Goal: Task Accomplishment & Management: Complete application form

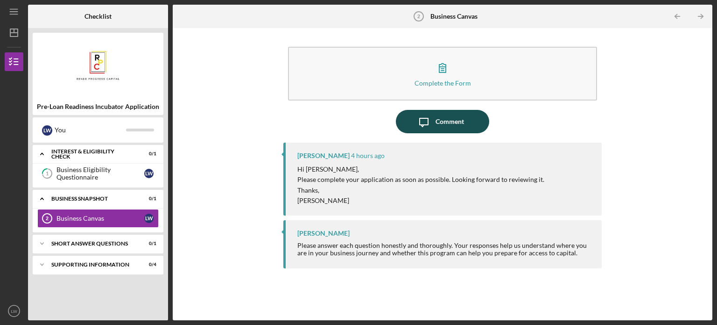
click at [437, 120] on div "Comment" at bounding box center [450, 121] width 28 height 23
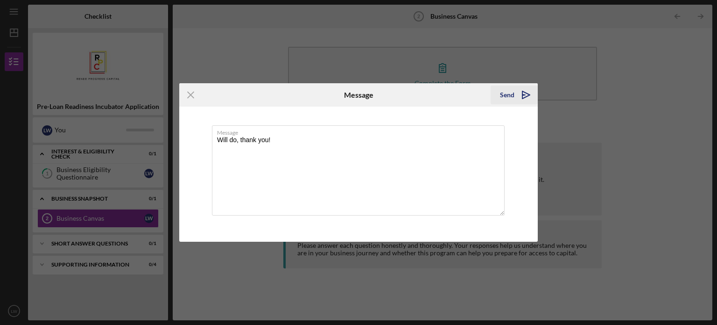
type textarea "Will do, thank you!"
click at [516, 92] on icon "Icon/icon-invite-send" at bounding box center [526, 94] width 23 height 23
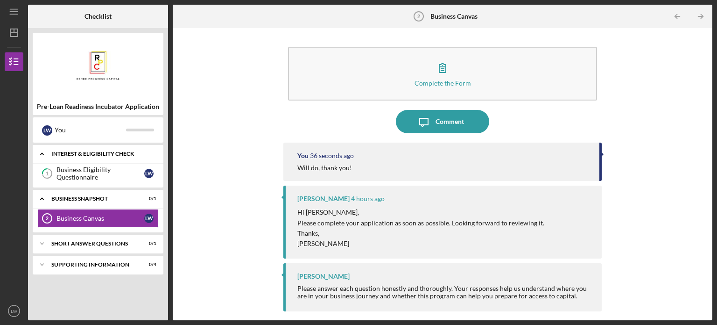
click at [111, 153] on div "Interest & Eligibility Check" at bounding box center [101, 154] width 100 height 6
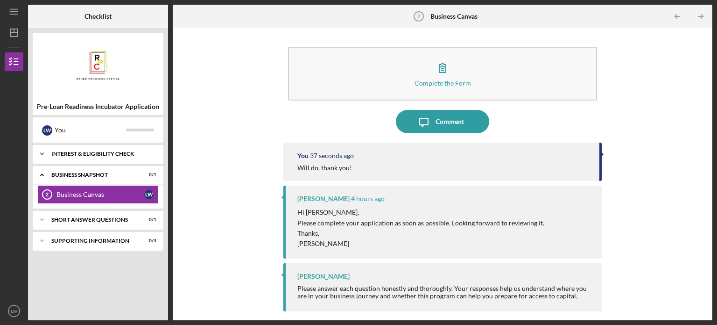
click at [111, 153] on div "Interest & Eligibility Check" at bounding box center [101, 154] width 100 height 6
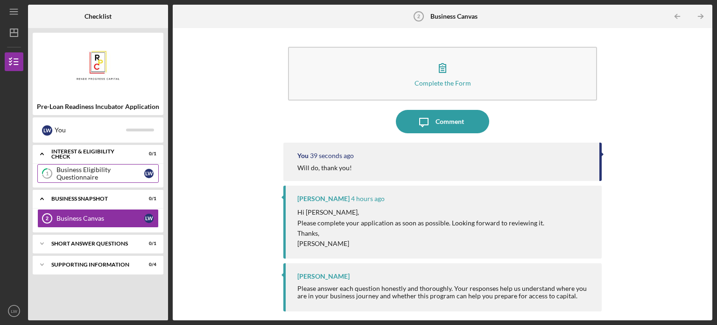
click at [108, 177] on div "Business Eligibility Questionnaire" at bounding box center [101, 173] width 88 height 15
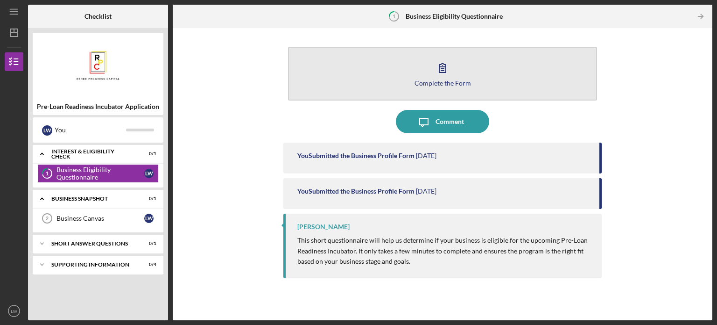
click at [429, 70] on button "Complete the Form Form" at bounding box center [442, 74] width 309 height 54
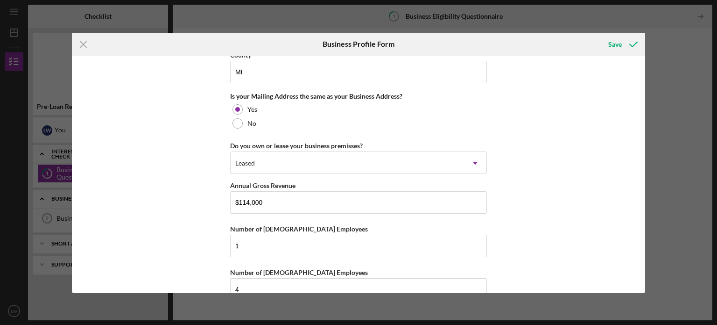
scroll to position [715, 0]
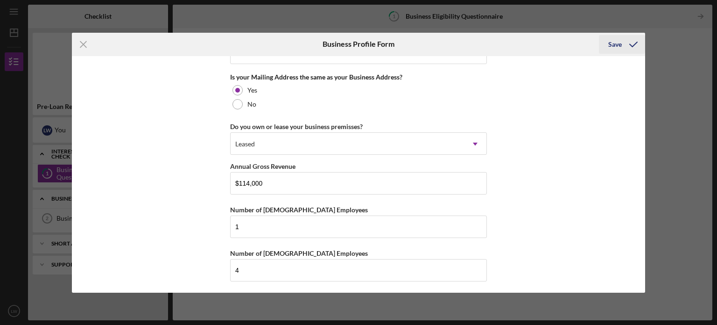
click at [615, 42] on div "Save" at bounding box center [615, 44] width 14 height 19
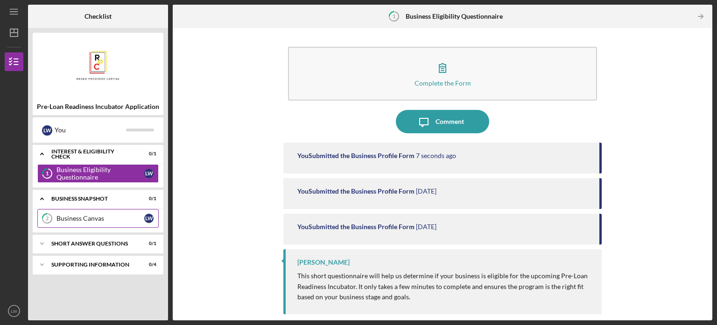
click at [123, 216] on div "Business Canvas" at bounding box center [101, 217] width 88 height 7
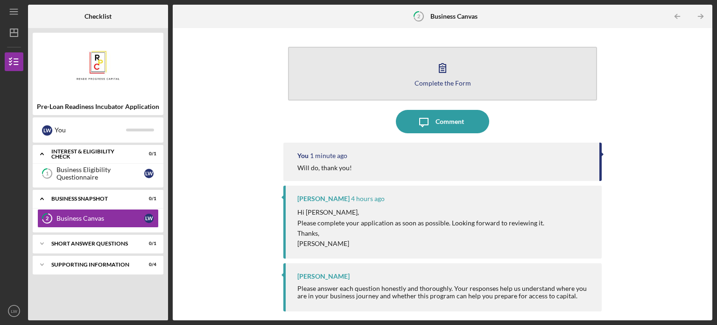
click at [452, 68] on icon "button" at bounding box center [442, 67] width 23 height 23
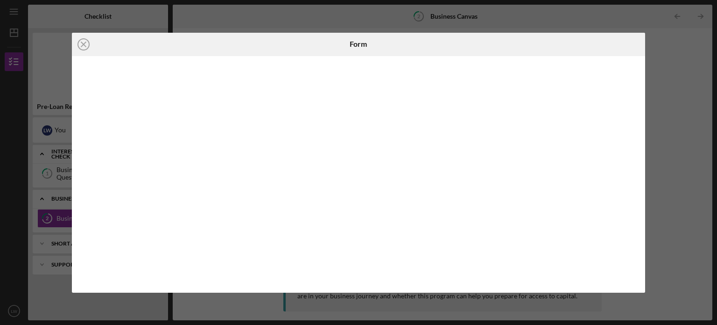
click at [530, 20] on div "Icon/Close Form" at bounding box center [358, 162] width 717 height 325
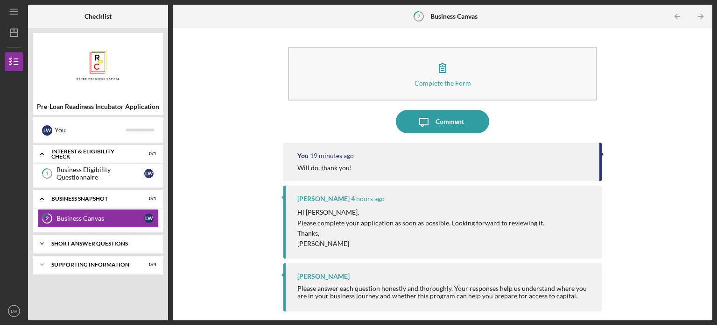
click at [97, 246] on div "Icon/Expander Short Answer Questions 0 / 1" at bounding box center [98, 243] width 131 height 19
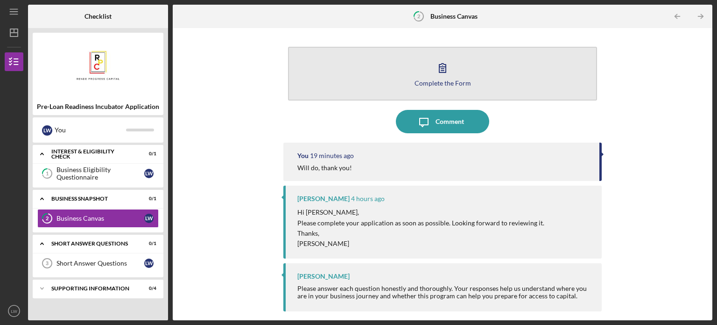
click at [446, 74] on icon "button" at bounding box center [442, 67] width 23 height 23
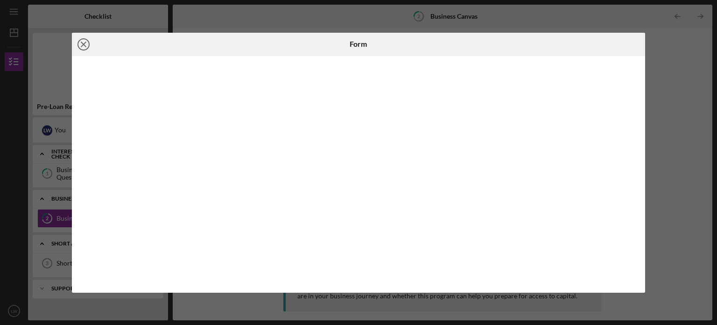
click at [79, 43] on icon "Icon/Close" at bounding box center [83, 44] width 23 height 23
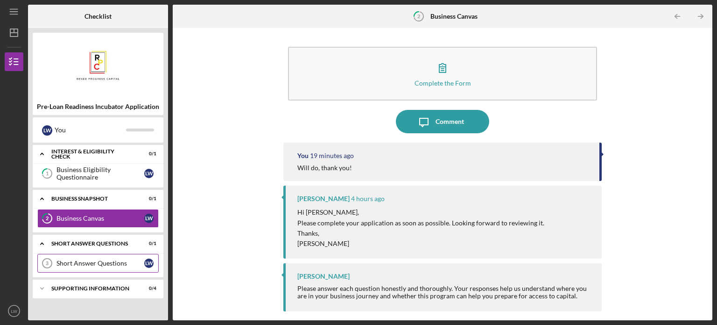
click at [110, 266] on div "Short Answer Questions" at bounding box center [101, 262] width 88 height 7
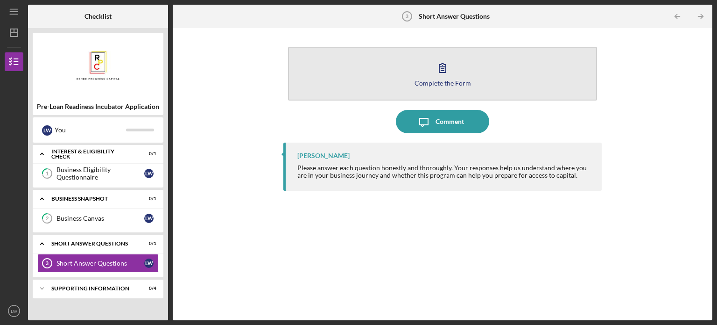
click at [441, 58] on icon "button" at bounding box center [442, 67] width 23 height 23
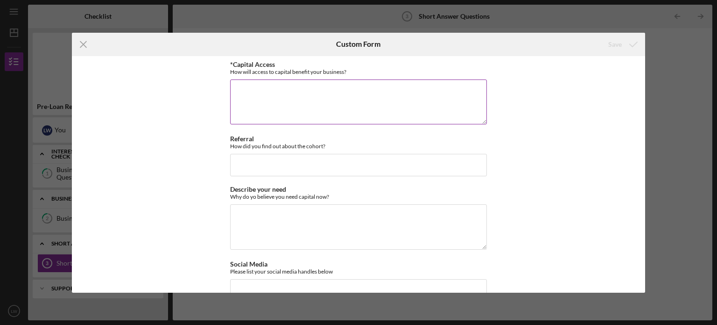
click at [275, 89] on textarea "*Capital Access" at bounding box center [358, 101] width 257 height 45
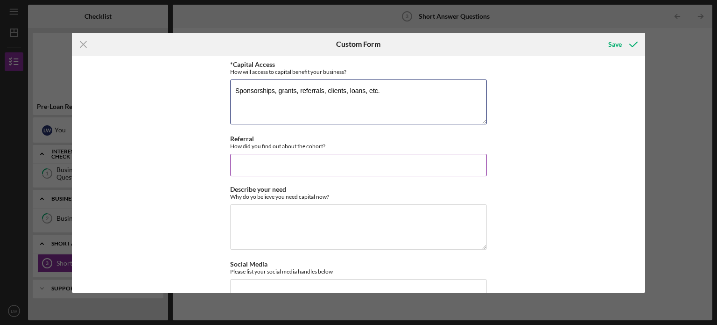
type textarea "Sponsorships, grants, referrals, clients, loans, etc."
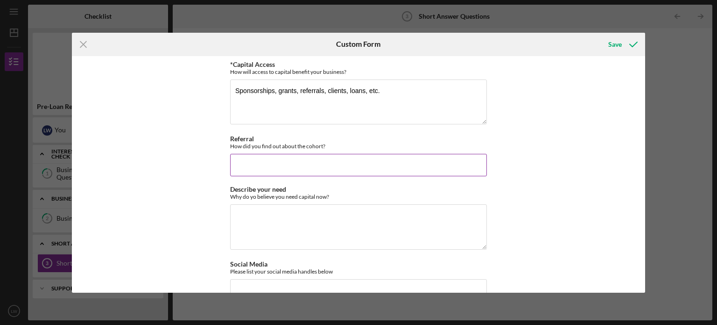
click at [273, 162] on input "Referral" at bounding box center [358, 165] width 257 height 22
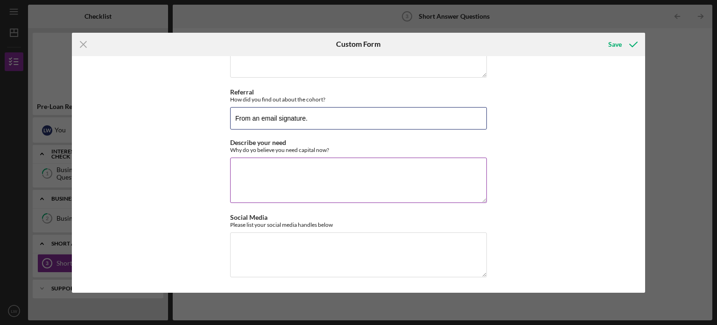
type input "From an email signature."
click at [248, 171] on textarea "Describe your need" at bounding box center [358, 179] width 257 height 45
type textarea "I am producing an in person podcast and need funding for that."
click at [299, 244] on textarea "Social Media" at bounding box center [358, 254] width 257 height 45
paste textarea "[URL][DOMAIN_NAME][PERSON_NAME][PERSON_NAME]"
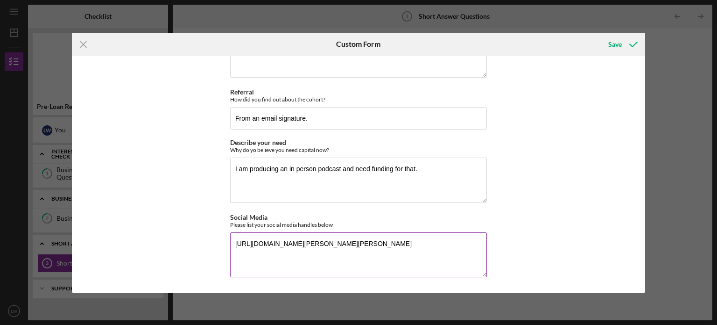
paste textarea "[URL][DOMAIN_NAME]"
paste textarea "[URL][DOMAIN_NAME][PERSON_NAME][DOMAIN_NAME][PERSON_NAME]"
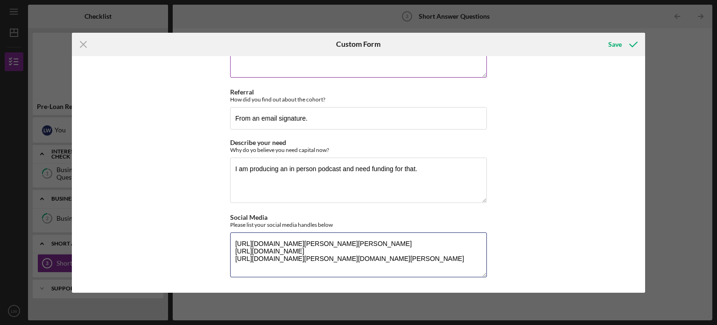
paste textarea "[URL][DOMAIN_NAME]"
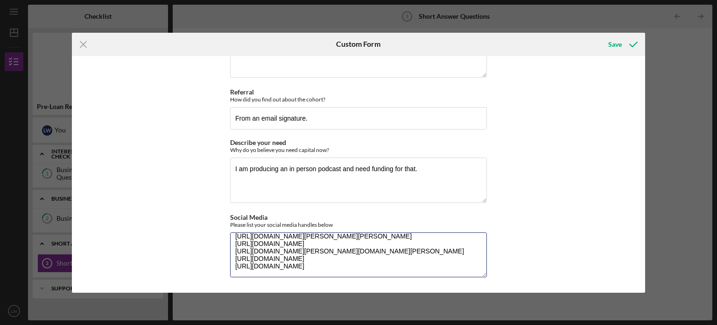
paste textarea "[URL][DOMAIN_NAME]"
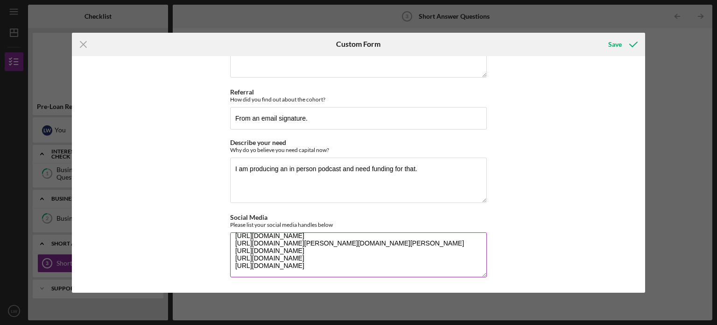
paste textarea "[URL][DOMAIN_NAME]"
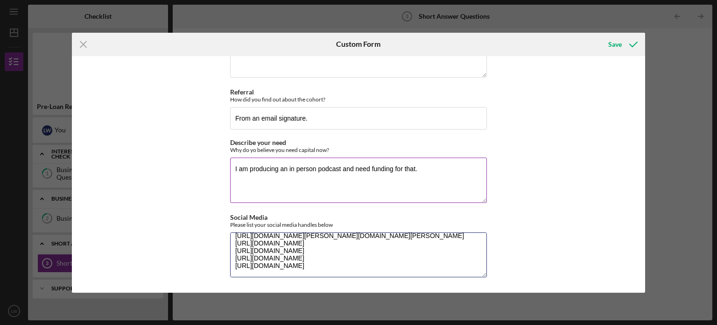
paste textarea "[URL][DOMAIN_NAME]"
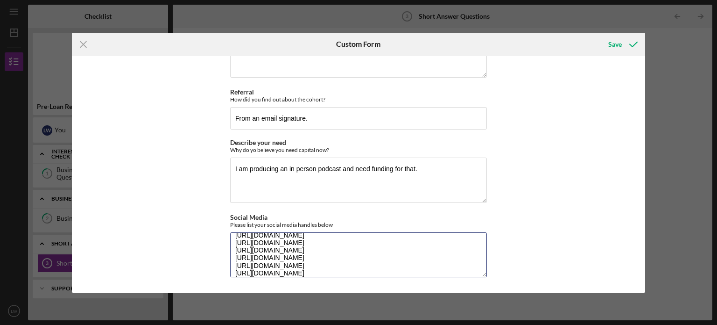
scroll to position [38, 0]
paste textarea "[URL][DOMAIN_NAME]"
type textarea "[URL][DOMAIN_NAME][PERSON_NAME][PERSON_NAME] [URL][DOMAIN_NAME] [URL][DOMAIN_NA…"
click at [615, 42] on div "Save" at bounding box center [615, 44] width 14 height 19
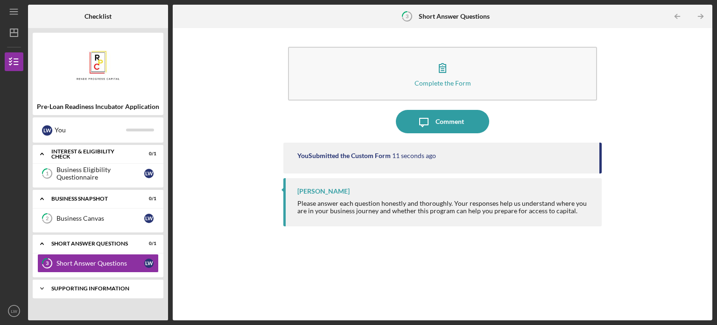
click at [99, 285] on div "Supporting Information" at bounding box center [101, 288] width 100 height 6
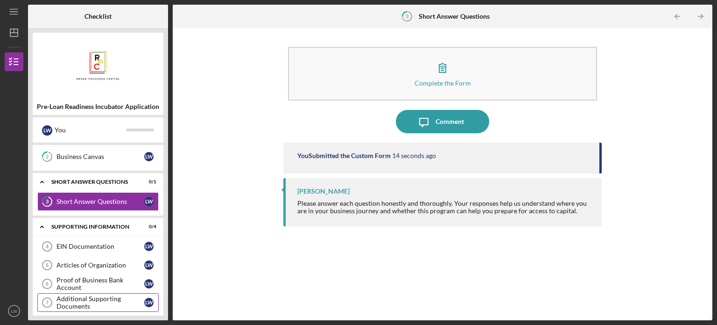
scroll to position [65, 0]
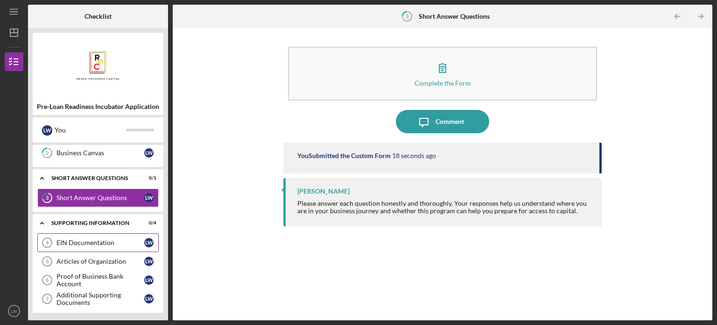
click at [113, 242] on div "EIN Documentation" at bounding box center [101, 242] width 88 height 7
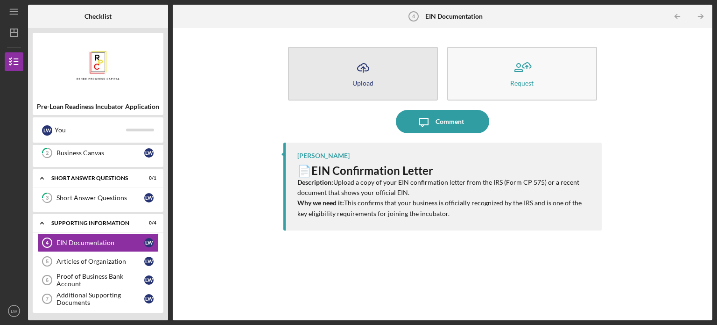
click at [382, 72] on button "Icon/Upload Upload" at bounding box center [363, 74] width 150 height 54
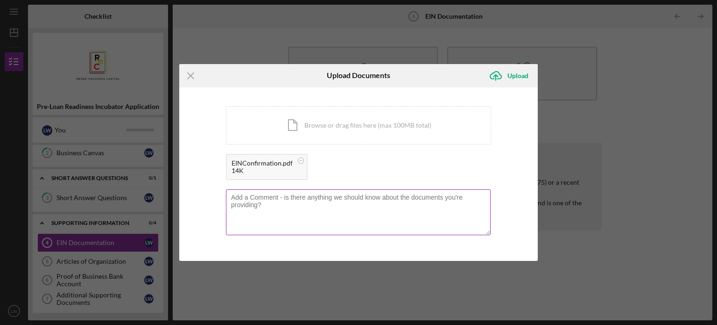
click at [311, 207] on textarea at bounding box center [358, 212] width 265 height 46
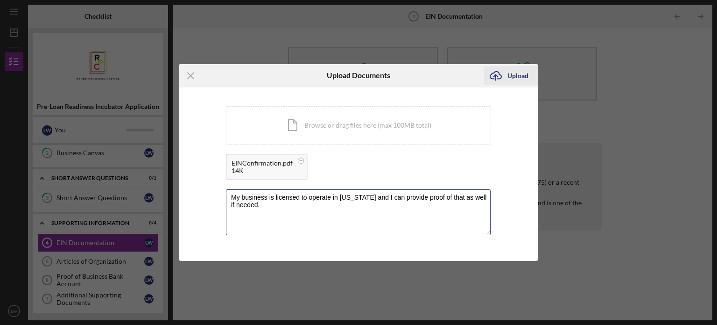
type textarea "My business is licensed to operate in [US_STATE] and I can provide proof of tha…"
click at [520, 74] on div "Upload" at bounding box center [518, 75] width 21 height 19
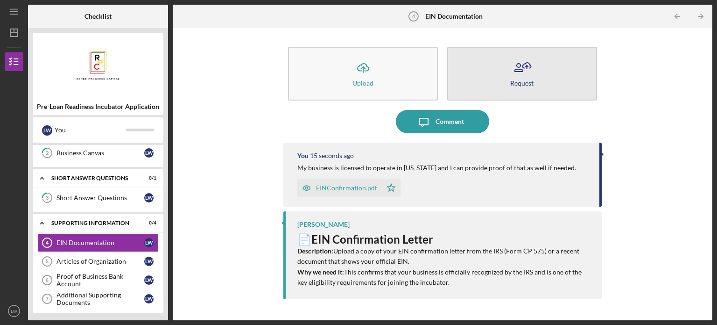
click at [528, 68] on icon "button" at bounding box center [521, 67] width 23 height 23
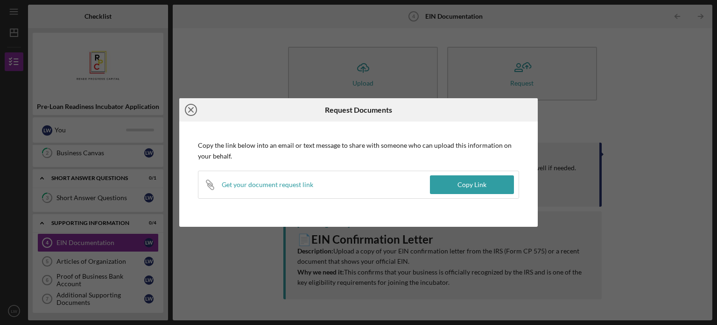
click at [191, 109] on line at bounding box center [191, 109] width 5 height 5
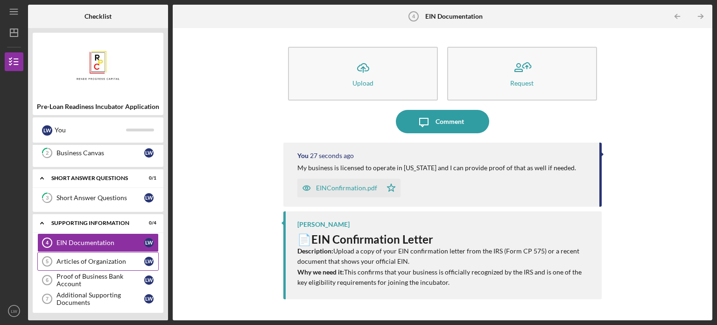
click at [99, 259] on div "Articles of Organization" at bounding box center [101, 260] width 88 height 7
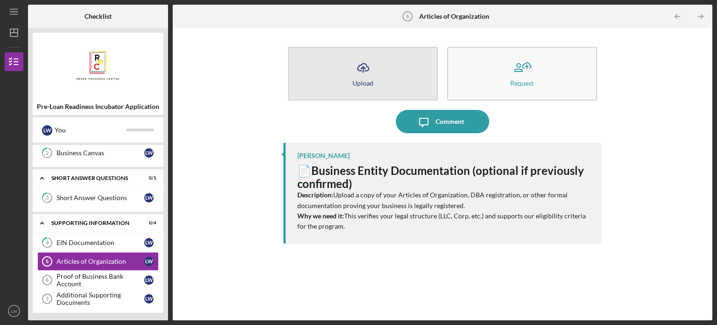
click at [357, 77] on icon "Icon/Upload" at bounding box center [363, 67] width 23 height 23
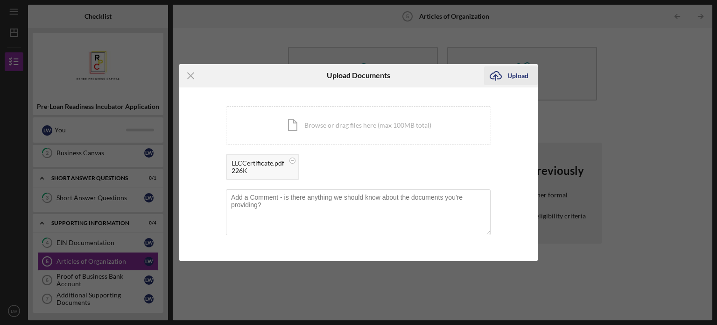
click at [517, 76] on div "Upload" at bounding box center [518, 75] width 21 height 19
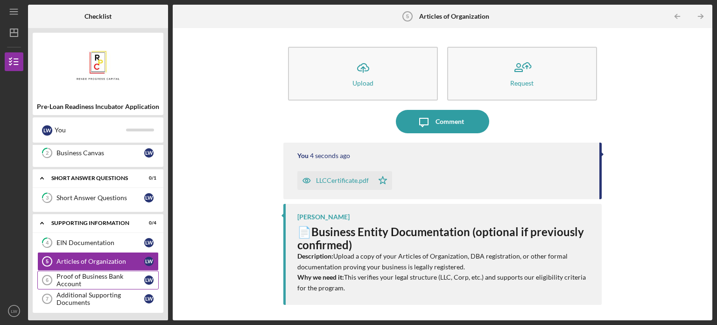
click at [99, 274] on div "Proof of Business Bank Account" at bounding box center [101, 279] width 88 height 15
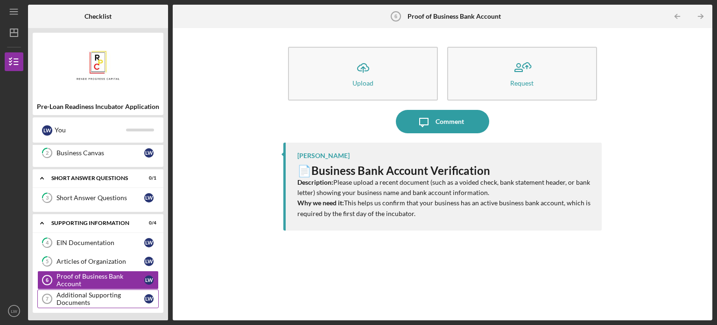
click at [104, 297] on div "Additional Supporting Documents" at bounding box center [101, 298] width 88 height 15
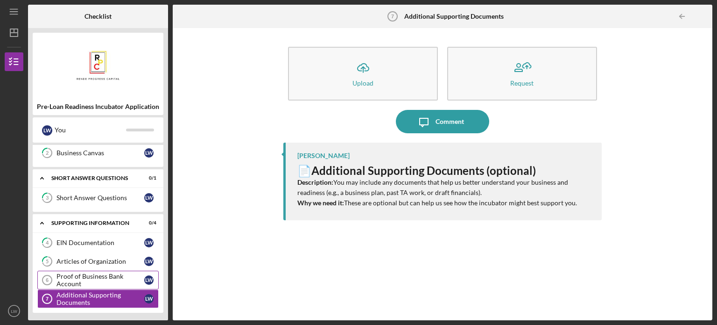
click at [101, 274] on div "Proof of Business Bank Account" at bounding box center [101, 279] width 88 height 15
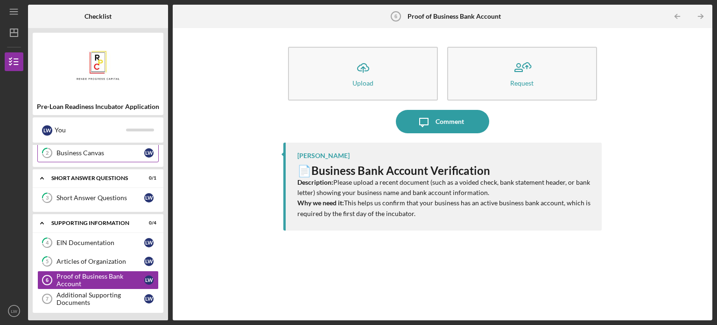
click at [69, 151] on div "Business Canvas" at bounding box center [101, 152] width 88 height 7
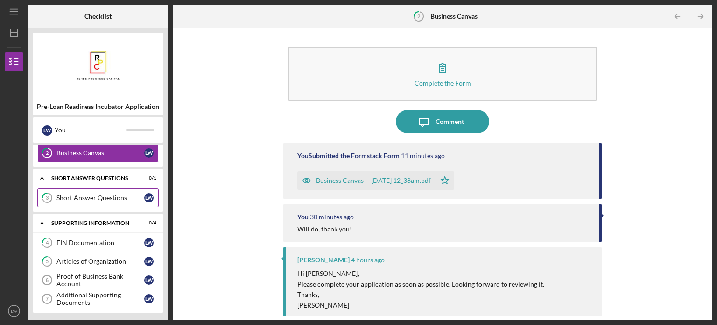
click at [74, 199] on div "Short Answer Questions" at bounding box center [101, 197] width 88 height 7
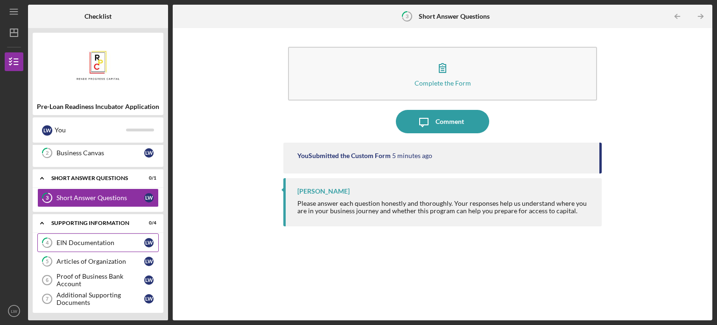
click at [69, 241] on div "EIN Documentation" at bounding box center [101, 242] width 88 height 7
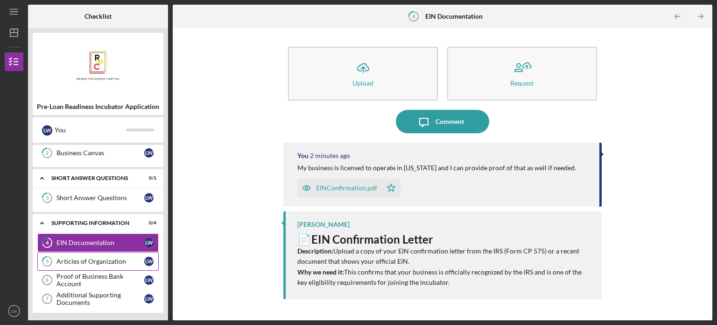
click at [69, 260] on div "Articles of Organization" at bounding box center [101, 260] width 88 height 7
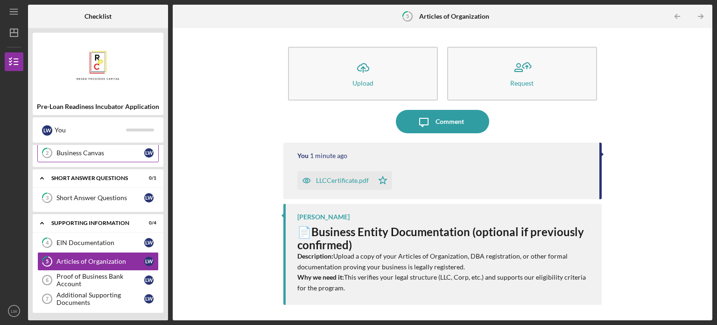
click at [78, 150] on div "Business Canvas" at bounding box center [101, 152] width 88 height 7
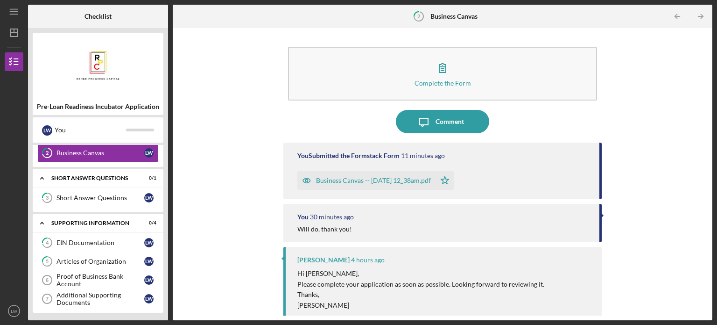
click at [370, 183] on div "Business Canvas -- [DATE] 12_38am.pdf" at bounding box center [373, 180] width 115 height 7
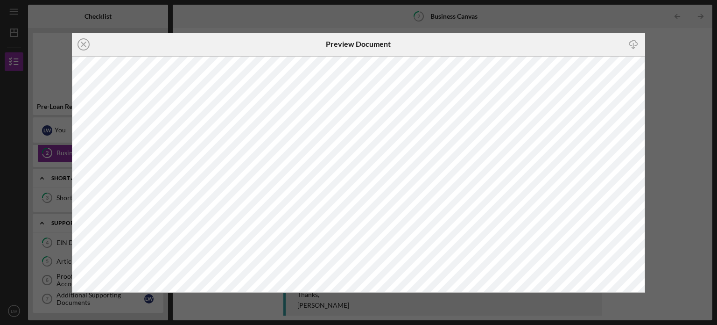
drag, startPoint x: 81, startPoint y: 41, endPoint x: 87, endPoint y: 43, distance: 6.5
click at [82, 41] on icon "Icon/Close" at bounding box center [83, 44] width 23 height 23
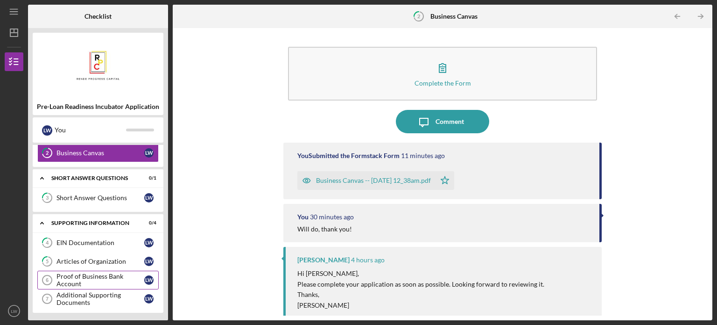
click at [110, 280] on div "Proof of Business Bank Account" at bounding box center [101, 279] width 88 height 15
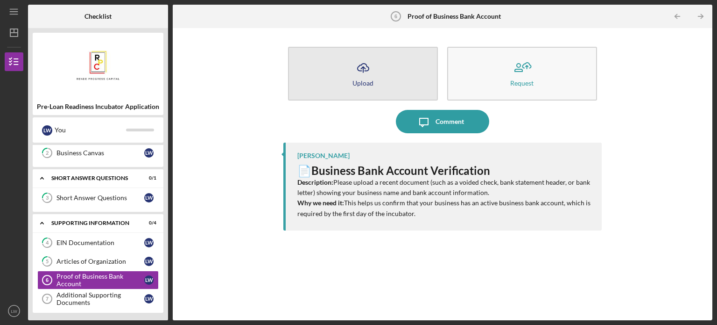
click at [369, 71] on icon "Icon/Upload" at bounding box center [363, 67] width 23 height 23
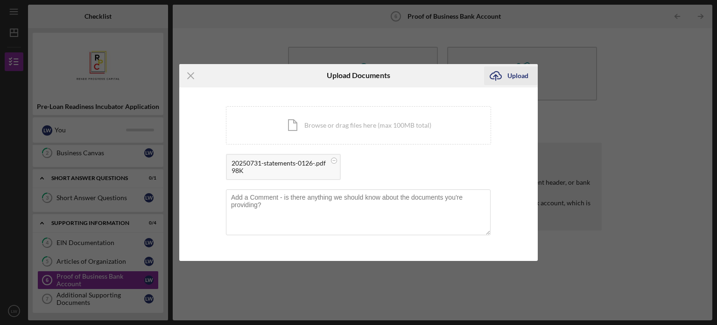
click at [512, 75] on div "Upload" at bounding box center [518, 75] width 21 height 19
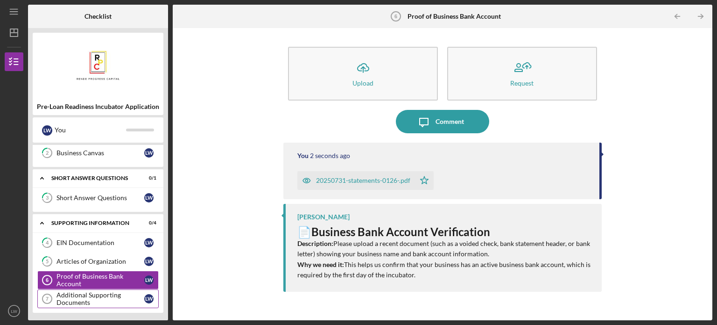
click at [99, 297] on div "Additional Supporting Documents" at bounding box center [101, 298] width 88 height 15
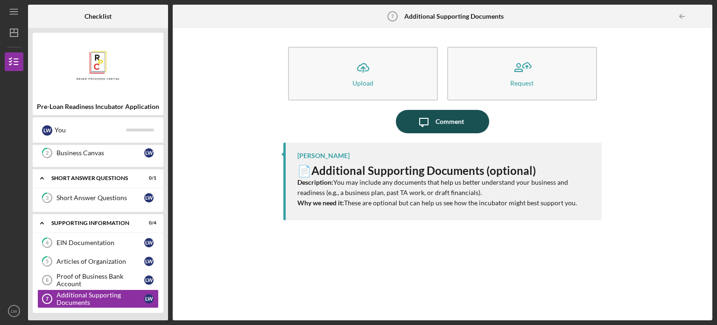
click at [453, 120] on div "Comment" at bounding box center [450, 121] width 28 height 23
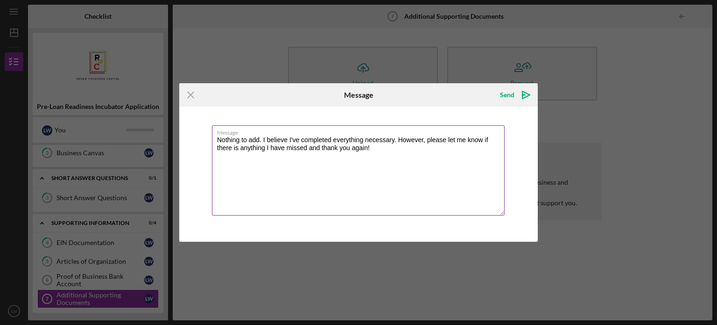
click at [263, 139] on textarea "Nothing to add. I believe I've completed everything necessary. However, please …" at bounding box center [358, 170] width 293 height 90
click at [262, 139] on textarea "Nothing to add. I believe I've completed everything necessary. However, please …" at bounding box center [358, 170] width 293 height 90
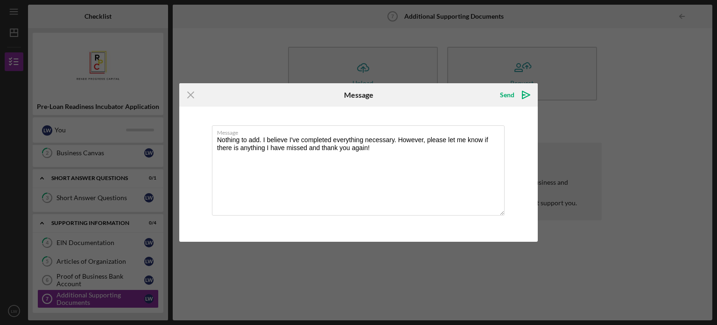
drag, startPoint x: 263, startPoint y: 139, endPoint x: 196, endPoint y: 141, distance: 67.3
click at [196, 141] on div "Message Nothing to add. I believe I've completed everything necessary. However,…" at bounding box center [358, 173] width 359 height 134
type textarea "I believe I've completed everything necessary. However, please let me know if t…"
click at [512, 95] on div "Send" at bounding box center [507, 94] width 14 height 19
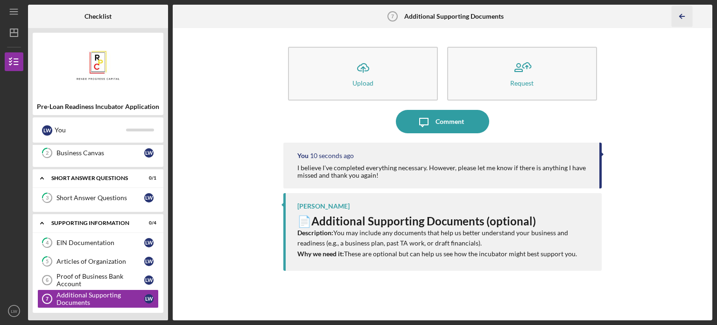
click at [680, 13] on icon "Icon/Table Pagination Arrow" at bounding box center [682, 16] width 21 height 21
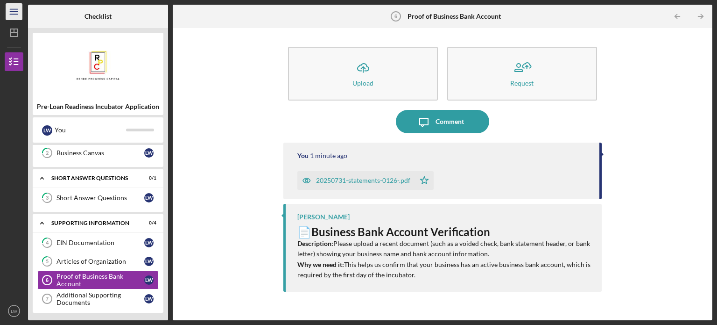
click at [12, 17] on icon "Icon/Menu" at bounding box center [14, 11] width 21 height 21
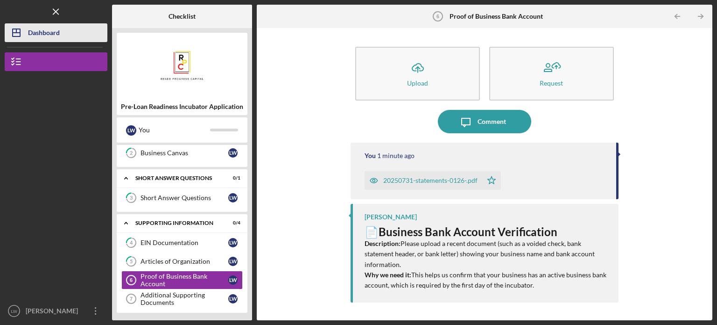
click at [24, 32] on icon "Icon/Dashboard" at bounding box center [16, 32] width 23 height 23
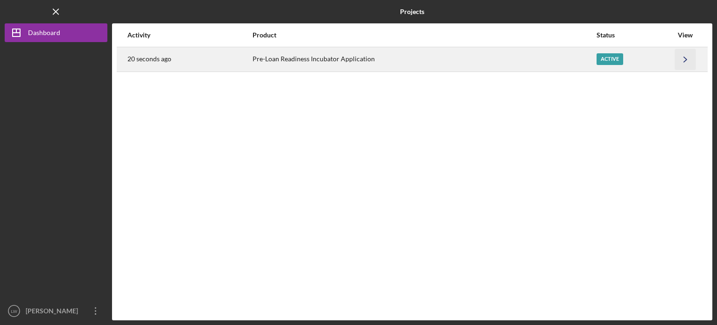
click at [684, 61] on polyline "button" at bounding box center [685, 59] width 3 height 5
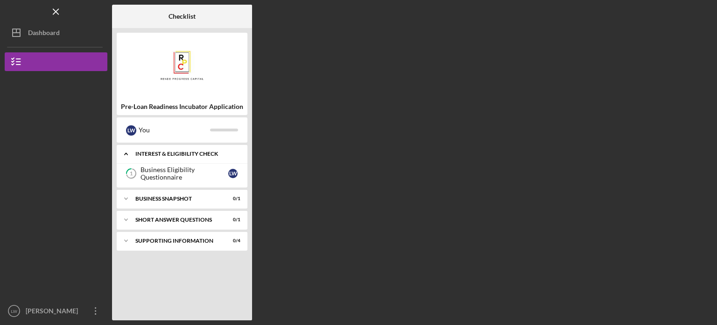
click at [199, 151] on div "Interest & Eligibility Check" at bounding box center [185, 154] width 100 height 6
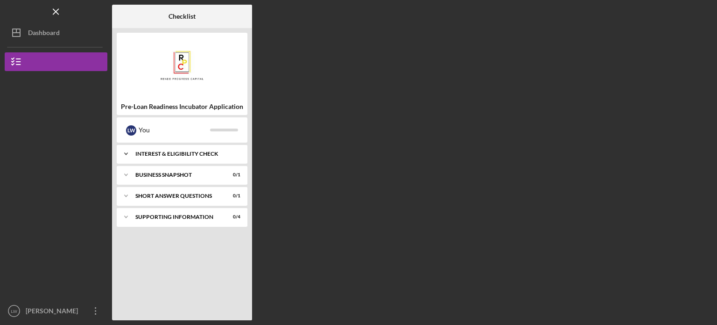
click at [200, 153] on div "Interest & Eligibility Check" at bounding box center [185, 154] width 100 height 6
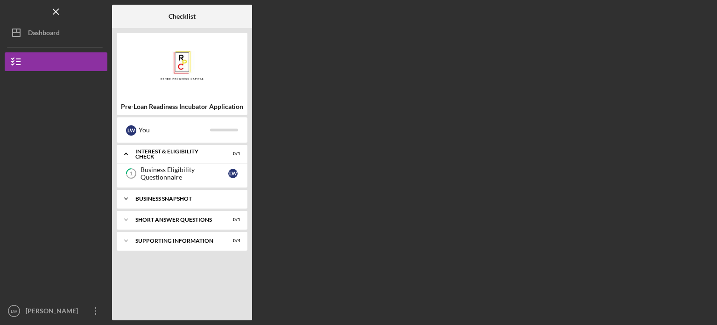
click at [203, 201] on div "Business Snapshot" at bounding box center [185, 199] width 100 height 6
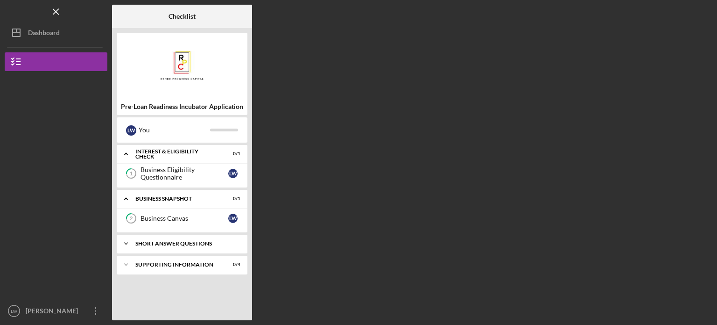
click at [194, 241] on div "Short Answer Questions" at bounding box center [185, 243] width 100 height 6
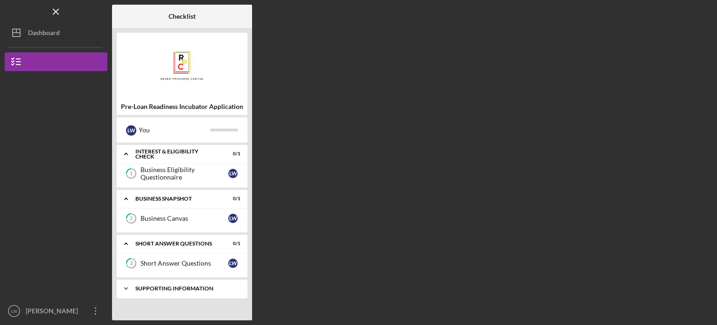
click at [189, 291] on div "Icon/Expander Supporting Information 0 / 4" at bounding box center [182, 288] width 131 height 19
click at [58, 11] on icon "Icon/Menu Close" at bounding box center [56, 11] width 21 height 21
